Goal: Answer question/provide support: Share knowledge or assist other users

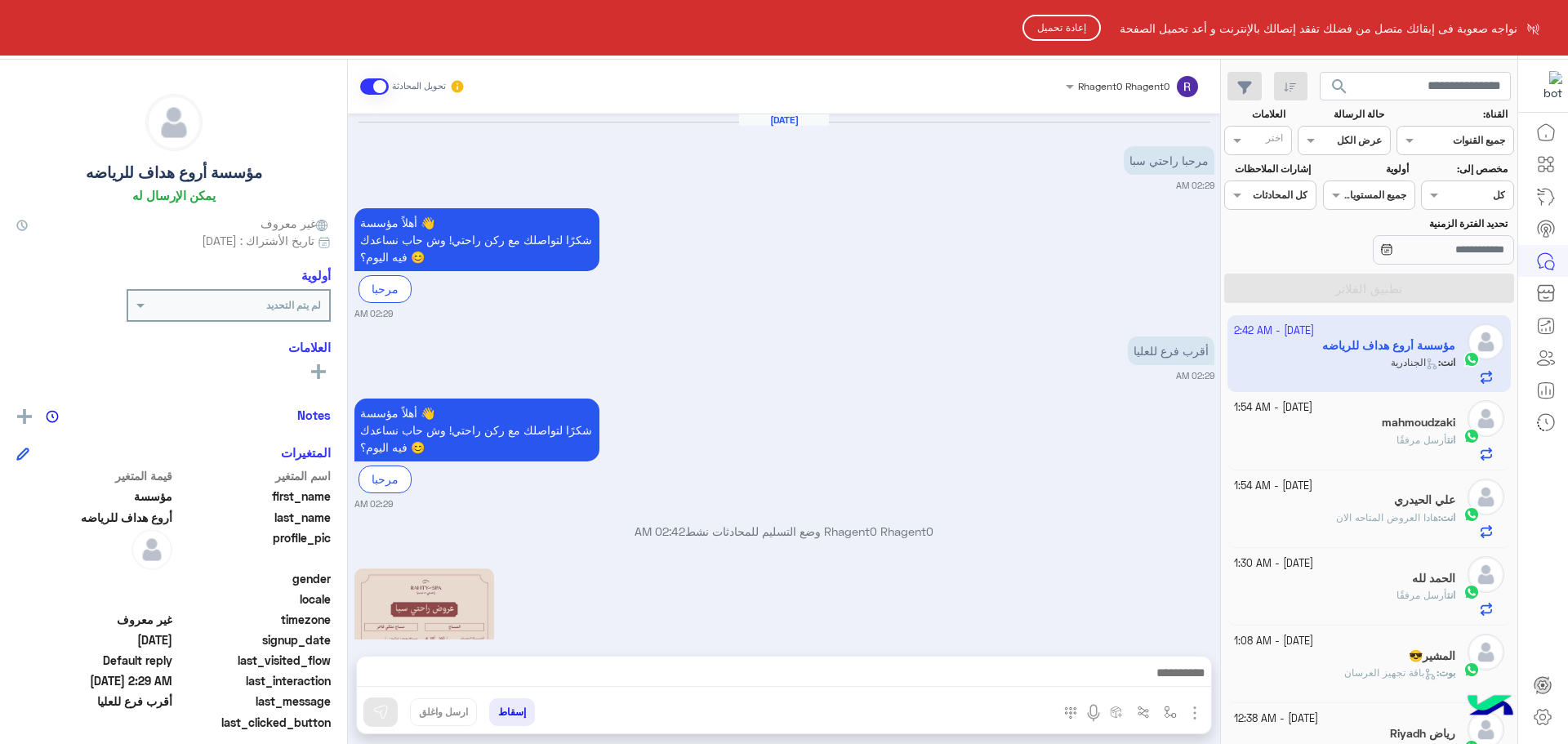
scroll to position [616, 0]
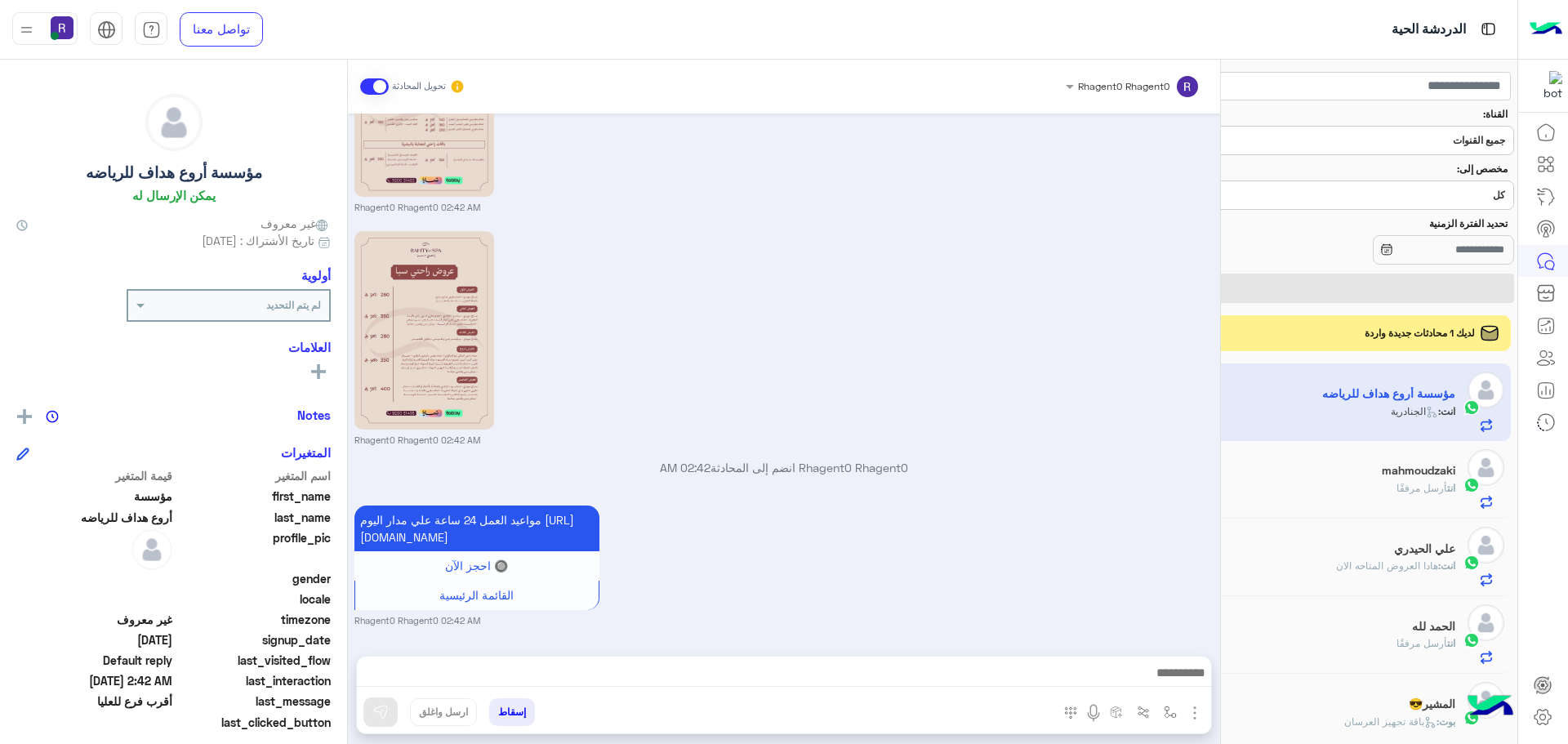
scroll to position [587, 0]
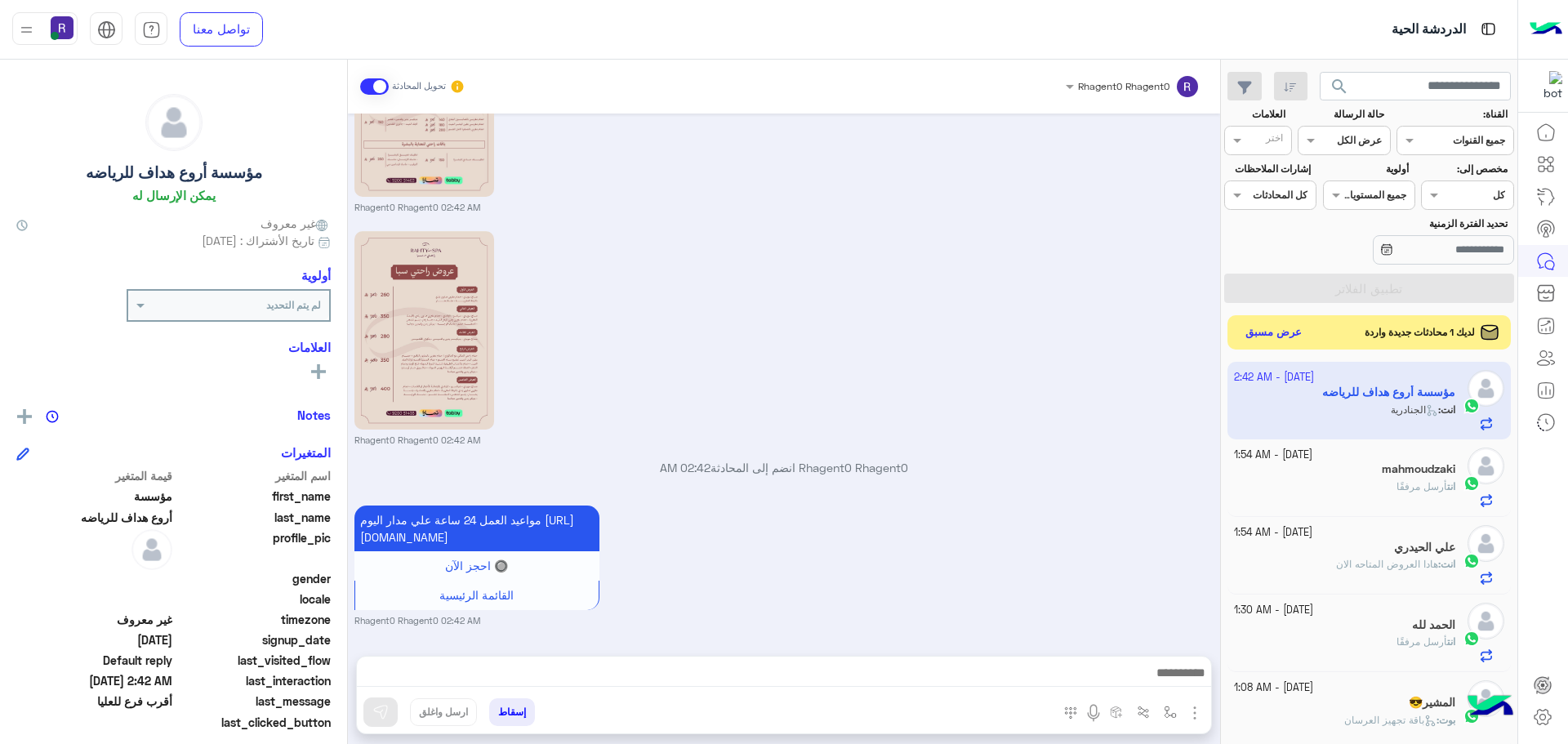
click at [1272, 333] on button "عرض مسبق" at bounding box center [1274, 333] width 69 height 22
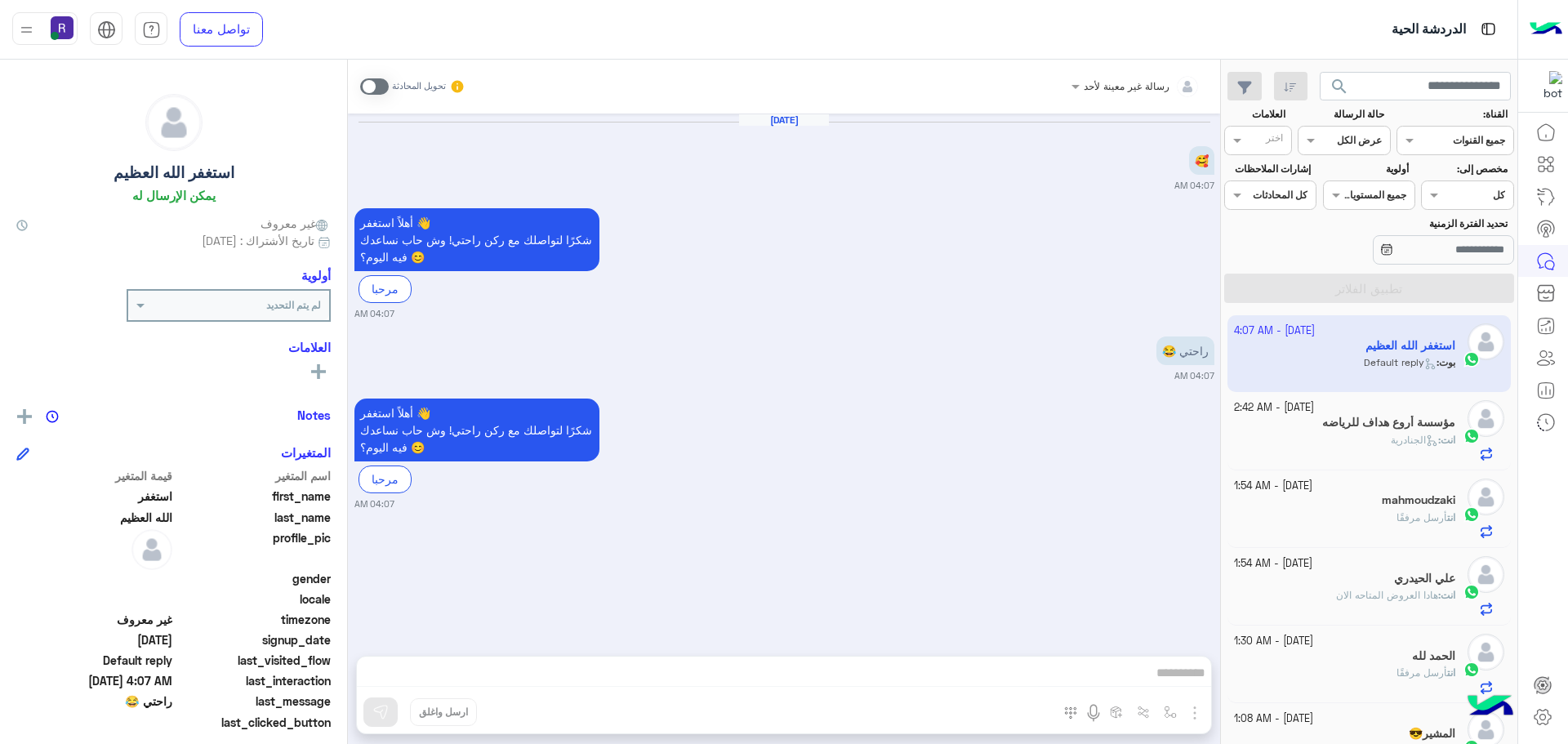
click at [354, 92] on div "رسالة غير معينة لأحد تحويل المحادثة" at bounding box center [784, 87] width 872 height 54
click at [365, 89] on span at bounding box center [375, 86] width 29 height 16
click at [1196, 713] on img "button" at bounding box center [1194, 713] width 20 height 20
click at [1175, 674] on span "الصور" at bounding box center [1163, 678] width 31 height 19
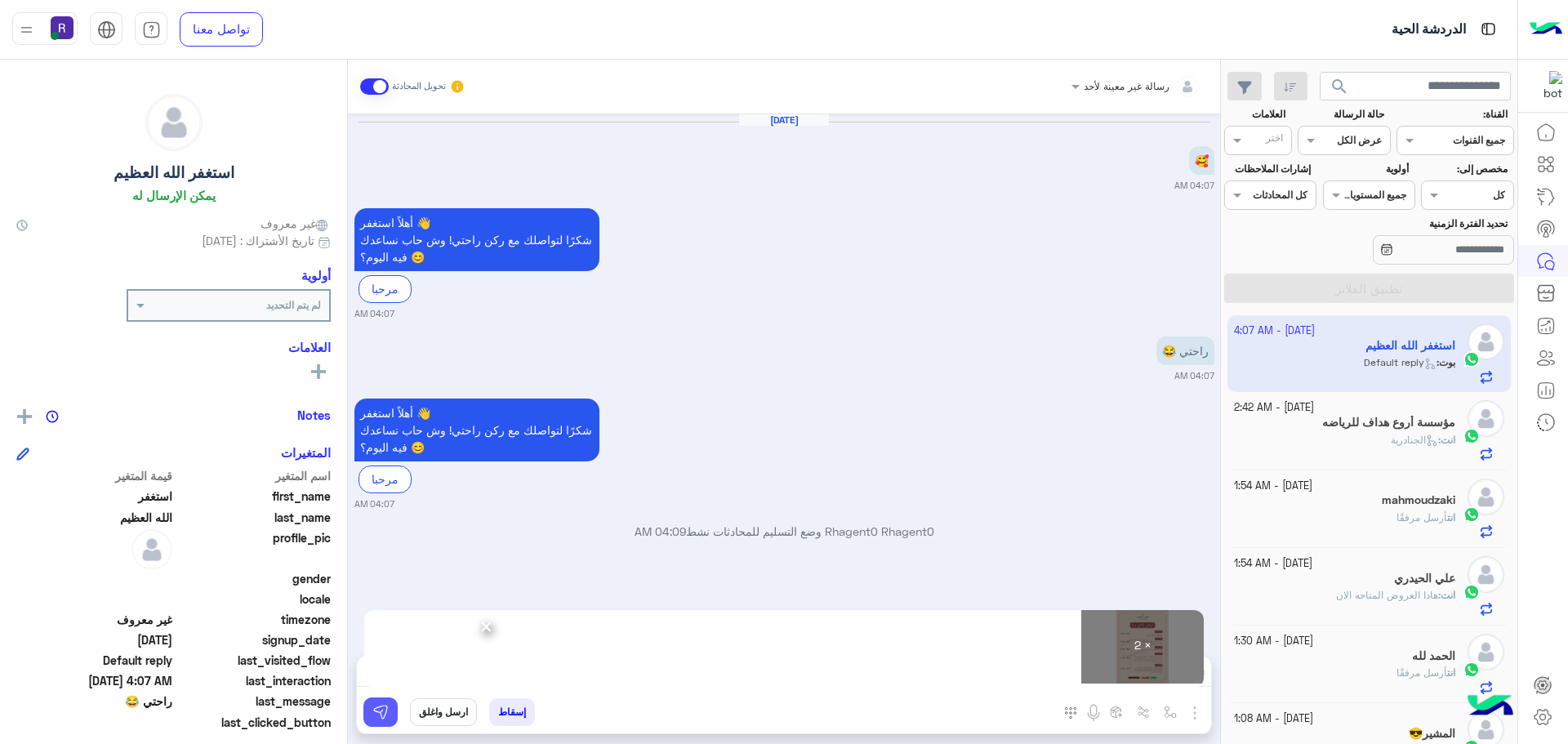
click at [386, 710] on img at bounding box center [380, 712] width 16 height 16
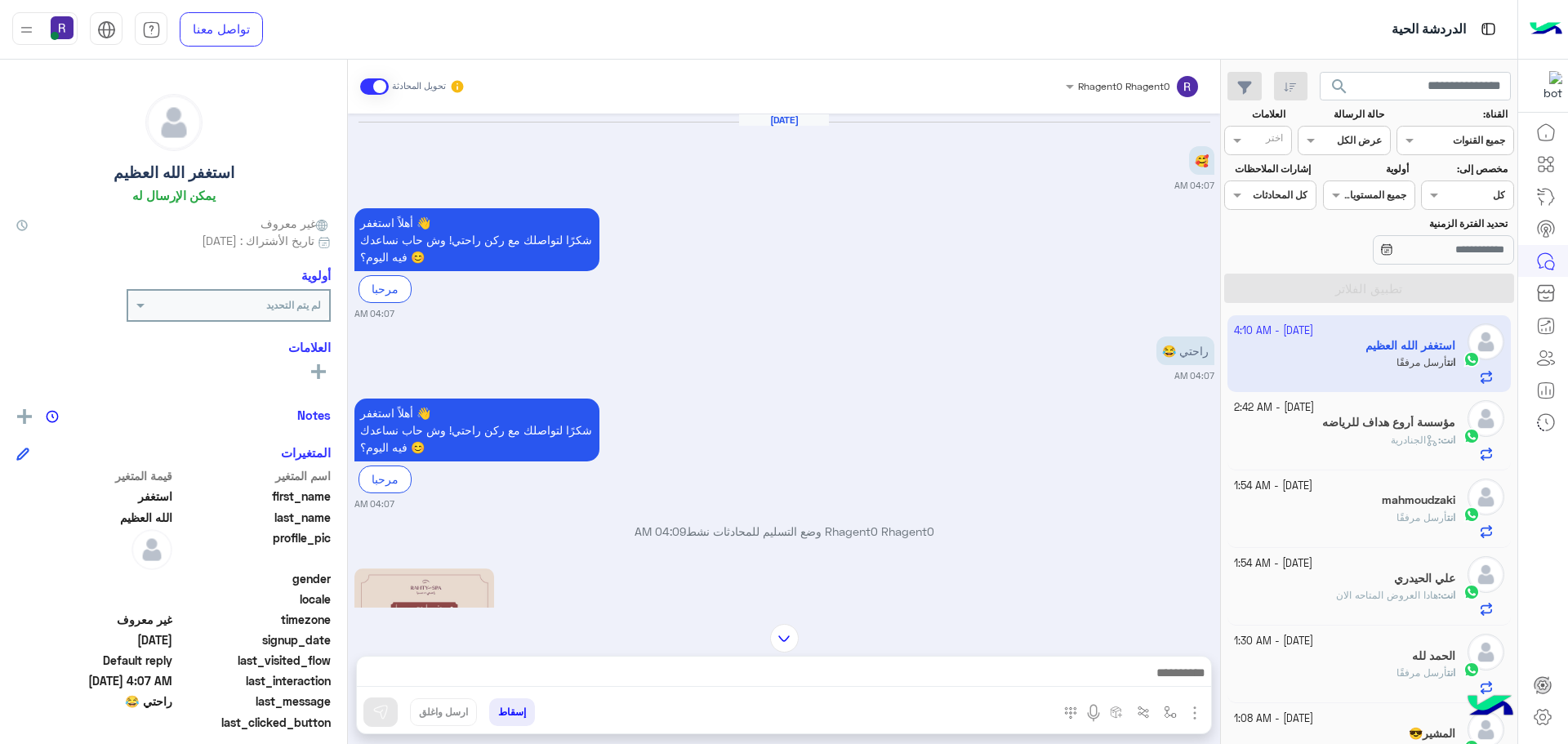
scroll to position [432, 0]
